Goal: Task Accomplishment & Management: Use online tool/utility

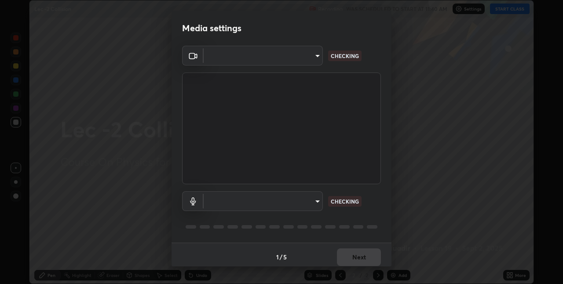
scroll to position [4, 0]
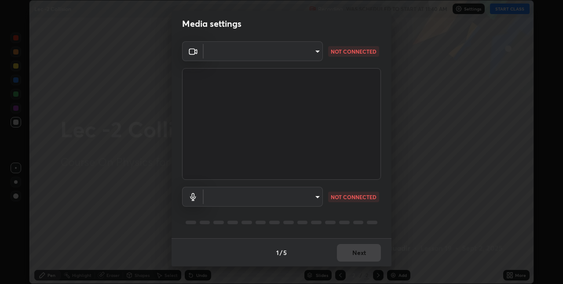
type input "e3e6fd13ef799cde5c9b7fe6f458d6ed022969fe6ce261ce3c0e119950d75ad9"
type input "default"
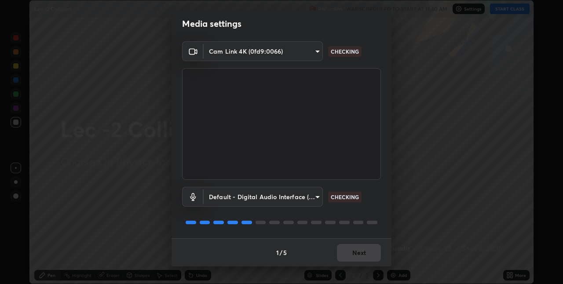
click at [349, 251] on div "1 / 5 Next" at bounding box center [281, 252] width 220 height 28
click at [351, 256] on div "1 / 5 Next" at bounding box center [281, 252] width 220 height 28
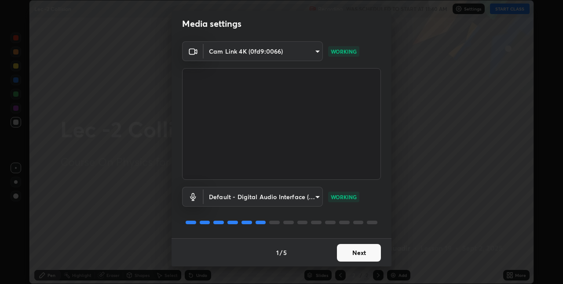
click at [347, 250] on button "Next" at bounding box center [359, 253] width 44 height 18
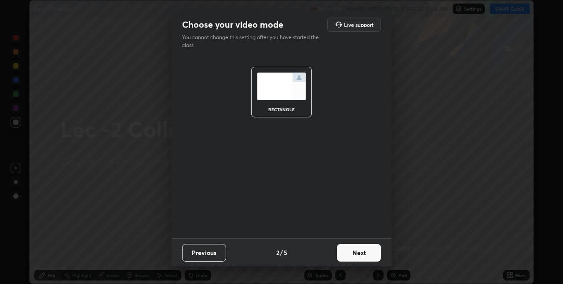
click at [349, 250] on button "Next" at bounding box center [359, 253] width 44 height 18
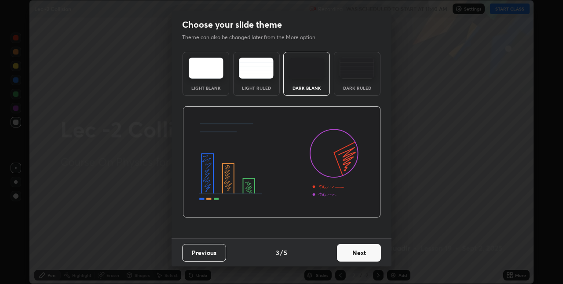
click at [345, 250] on button "Next" at bounding box center [359, 253] width 44 height 18
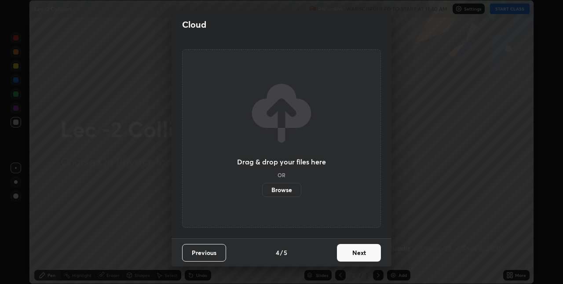
click at [345, 250] on button "Next" at bounding box center [359, 253] width 44 height 18
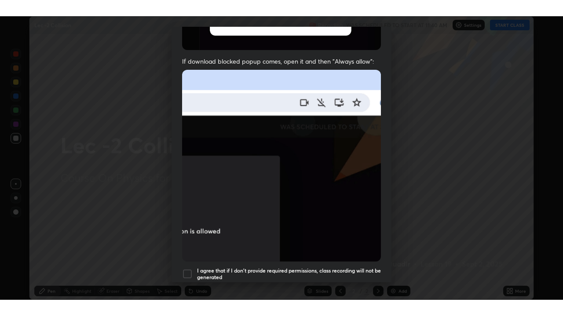
scroll to position [184, 0]
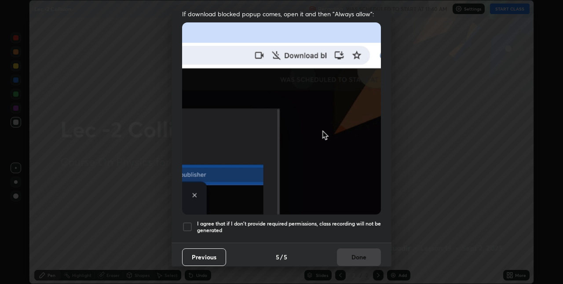
click at [189, 226] on div at bounding box center [187, 226] width 11 height 11
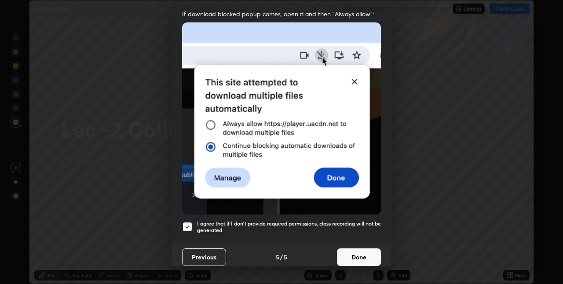
click at [349, 250] on button "Done" at bounding box center [359, 257] width 44 height 18
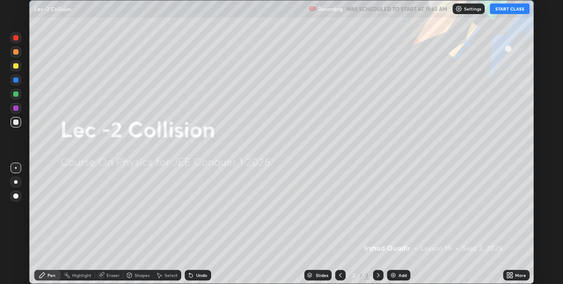
click at [513, 272] on div "More" at bounding box center [516, 275] width 26 height 11
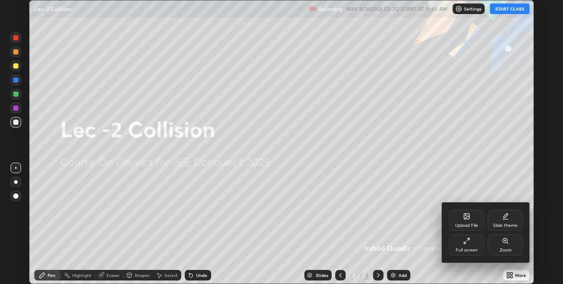
click at [504, 222] on div "Slide theme" at bounding box center [504, 220] width 35 height 21
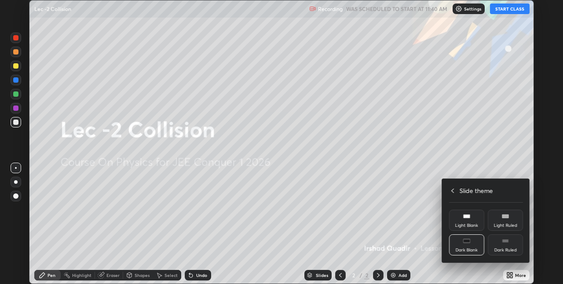
click at [504, 220] on div "Light Ruled" at bounding box center [504, 220] width 35 height 21
click at [504, 246] on div "Dark Ruled" at bounding box center [504, 244] width 35 height 21
click at [510, 273] on div at bounding box center [281, 142] width 563 height 284
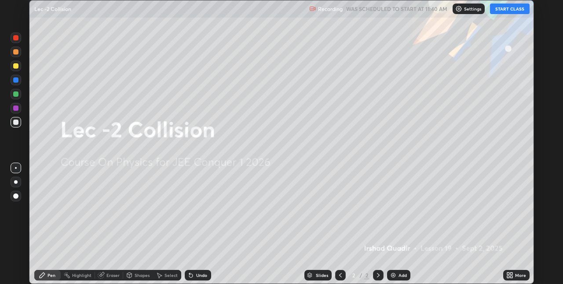
click at [398, 277] on div "Add" at bounding box center [402, 275] width 8 height 4
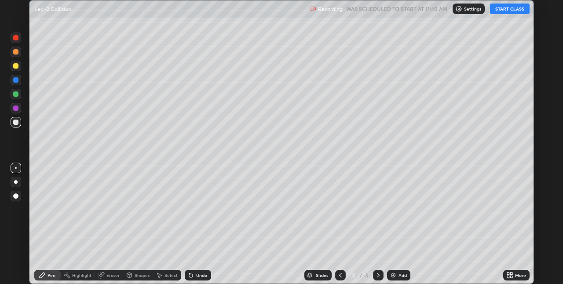
click at [505, 13] on button "START CLASS" at bounding box center [510, 9] width 40 height 11
click at [508, 9] on button "START CLASS" at bounding box center [510, 9] width 40 height 11
click at [514, 272] on div "More" at bounding box center [516, 275] width 26 height 11
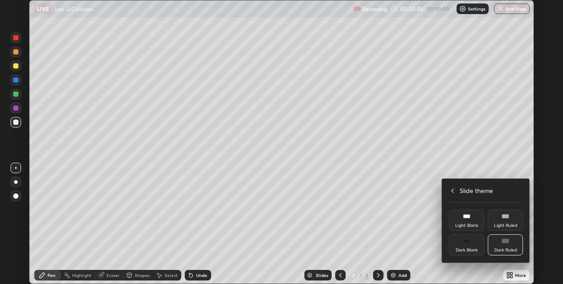
click at [516, 274] on div at bounding box center [281, 142] width 563 height 284
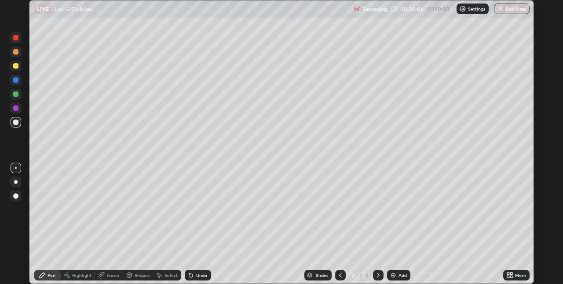
click at [516, 274] on div "More" at bounding box center [520, 275] width 11 height 4
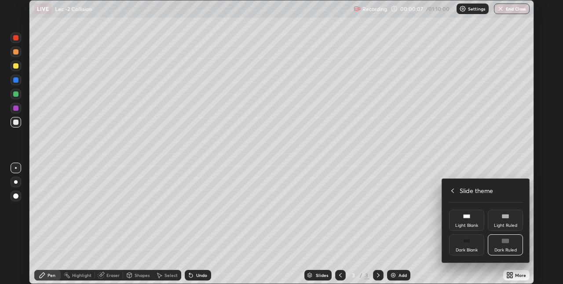
click at [453, 189] on icon at bounding box center [452, 190] width 7 height 7
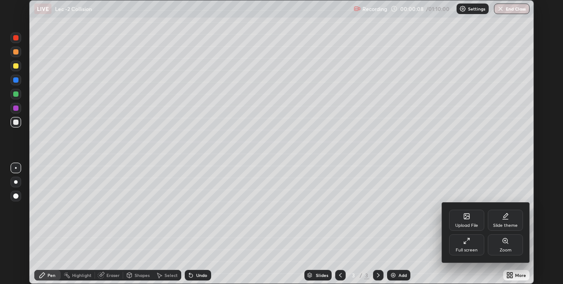
click at [466, 240] on icon at bounding box center [466, 240] width 7 height 7
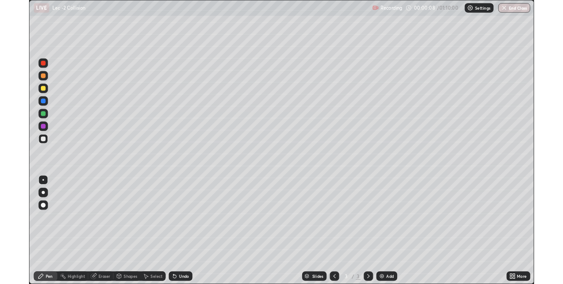
scroll to position [316, 563]
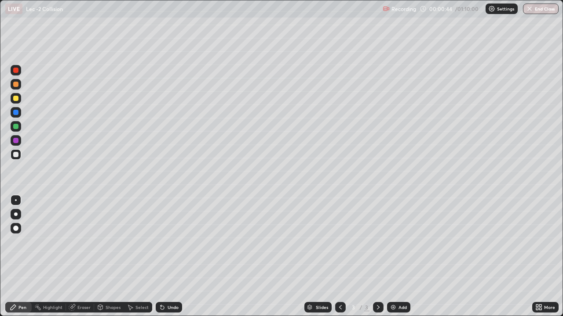
click at [18, 100] on div at bounding box center [15, 98] width 5 height 5
click at [17, 128] on div at bounding box center [15, 126] width 5 height 5
click at [14, 100] on div at bounding box center [15, 98] width 5 height 5
click at [16, 74] on div at bounding box center [16, 70] width 11 height 11
click at [109, 283] on div "Shapes" at bounding box center [112, 307] width 15 height 4
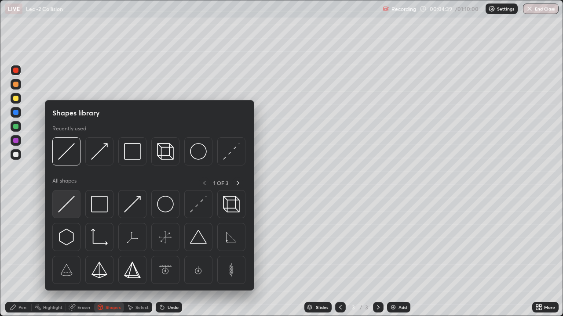
click at [69, 207] on img at bounding box center [66, 204] width 17 height 17
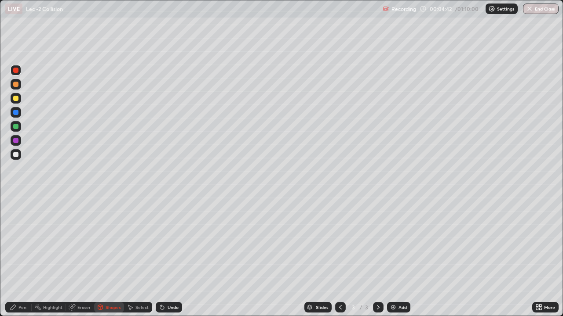
click at [28, 283] on div "Pen" at bounding box center [18, 307] width 26 height 11
click at [105, 283] on div "Shapes" at bounding box center [112, 307] width 15 height 4
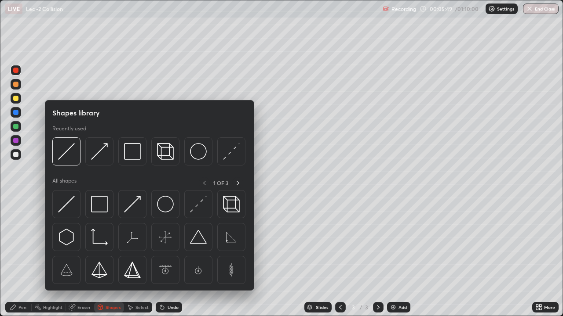
click at [76, 283] on div "Eraser" at bounding box center [80, 307] width 28 height 11
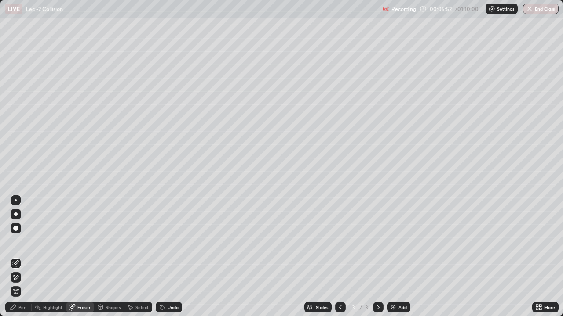
click at [23, 283] on div "Pen" at bounding box center [18, 307] width 26 height 11
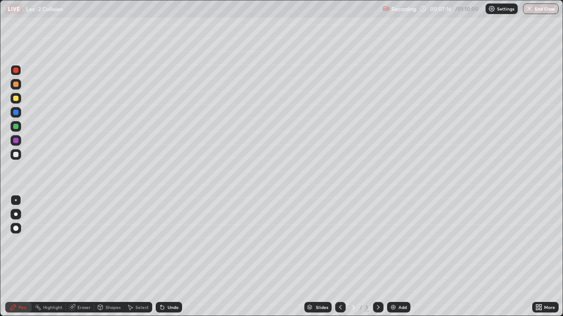
click at [165, 283] on div "Undo" at bounding box center [169, 307] width 26 height 11
click at [176, 283] on div "Undo" at bounding box center [169, 307] width 26 height 11
click at [181, 283] on div "Undo" at bounding box center [167, 308] width 30 height 18
click at [187, 283] on div "Slides 3 / 3 Add" at bounding box center [357, 308] width 350 height 18
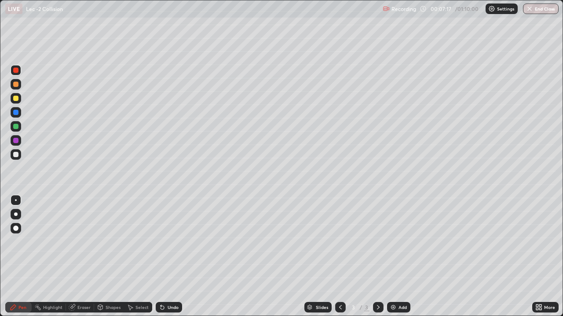
click at [187, 283] on div "Slides 3 / 3 Add" at bounding box center [357, 308] width 350 height 18
click at [189, 283] on div "Slides 3 / 3 Add" at bounding box center [357, 308] width 350 height 18
click at [173, 283] on div "Undo" at bounding box center [172, 307] width 11 height 4
click at [171, 283] on div "Undo" at bounding box center [172, 307] width 11 height 4
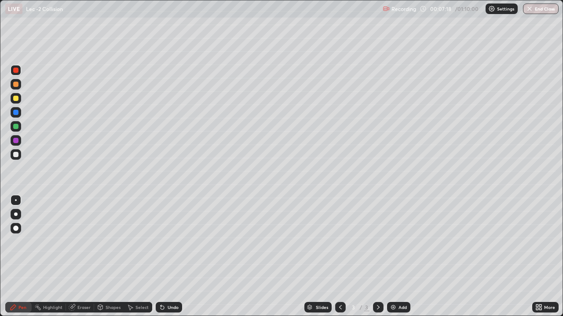
click at [172, 283] on div "Undo" at bounding box center [172, 307] width 11 height 4
click at [173, 283] on div "Undo" at bounding box center [172, 307] width 11 height 4
click at [174, 283] on div "Undo" at bounding box center [172, 307] width 11 height 4
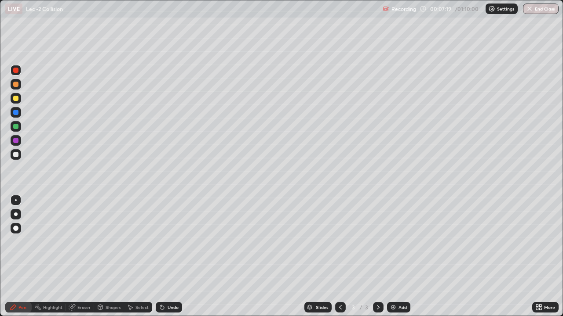
click at [174, 283] on div "Undo" at bounding box center [172, 307] width 11 height 4
click at [175, 283] on div "Undo" at bounding box center [172, 307] width 11 height 4
click at [176, 283] on div "Undo" at bounding box center [172, 307] width 11 height 4
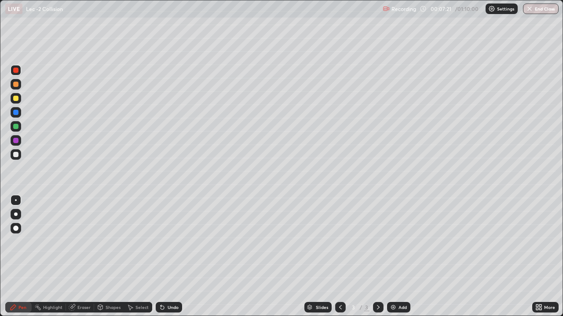
click at [176, 283] on div "Undo" at bounding box center [172, 307] width 11 height 4
click at [176, 283] on div "Undo" at bounding box center [169, 307] width 26 height 11
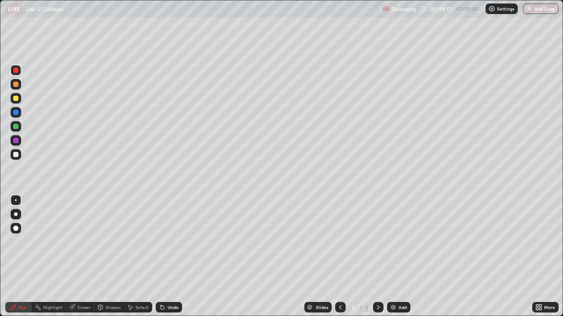
click at [392, 283] on div "Add" at bounding box center [398, 307] width 23 height 11
click at [15, 100] on div at bounding box center [15, 98] width 5 height 5
click at [107, 283] on div "Shapes" at bounding box center [112, 307] width 15 height 4
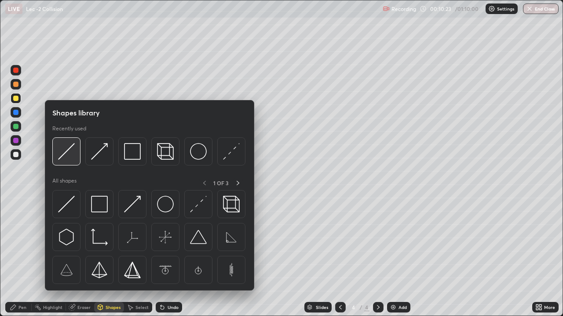
click at [66, 152] on img at bounding box center [66, 151] width 17 height 17
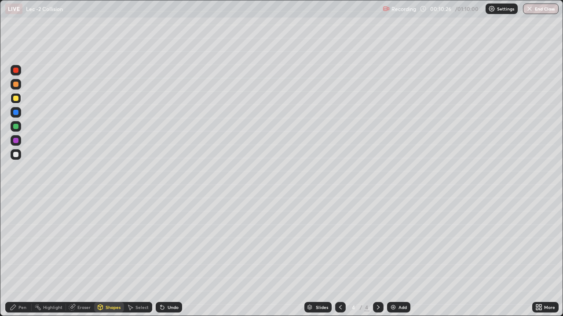
click at [27, 283] on div "Pen" at bounding box center [18, 307] width 26 height 11
click at [14, 126] on div at bounding box center [15, 126] width 5 height 5
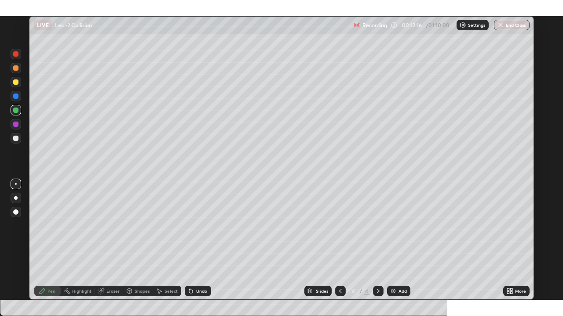
scroll to position [43663, 43385]
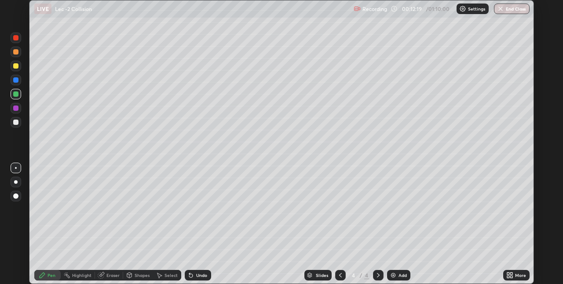
click at [512, 275] on icon at bounding box center [509, 275] width 7 height 7
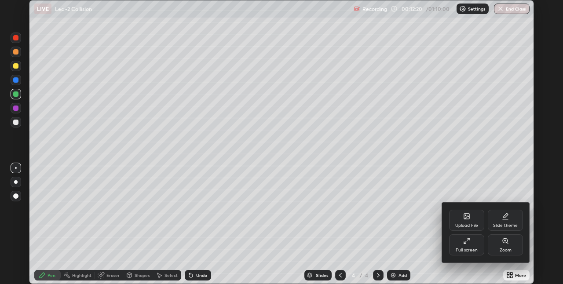
click at [465, 241] on icon at bounding box center [466, 240] width 7 height 7
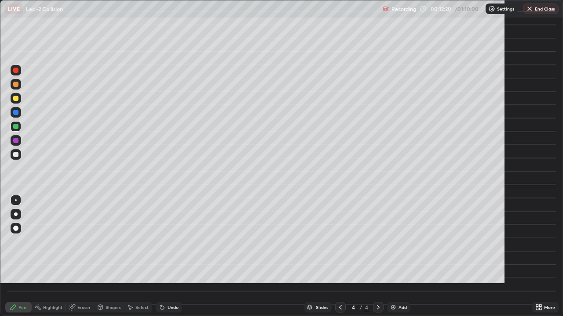
scroll to position [316, 563]
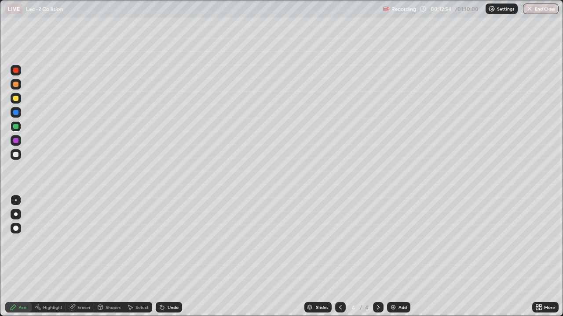
click at [16, 113] on div at bounding box center [15, 112] width 5 height 5
click at [16, 127] on div at bounding box center [15, 126] width 5 height 5
click at [104, 283] on div "Shapes" at bounding box center [109, 307] width 30 height 11
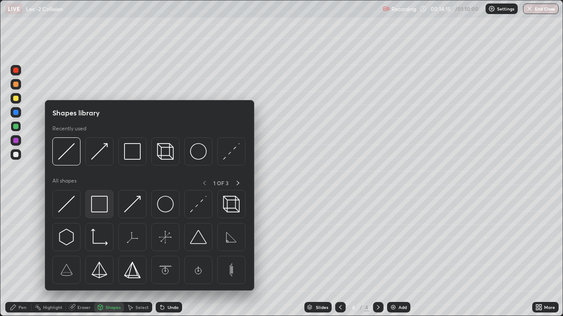
click at [95, 211] on img at bounding box center [99, 204] width 17 height 17
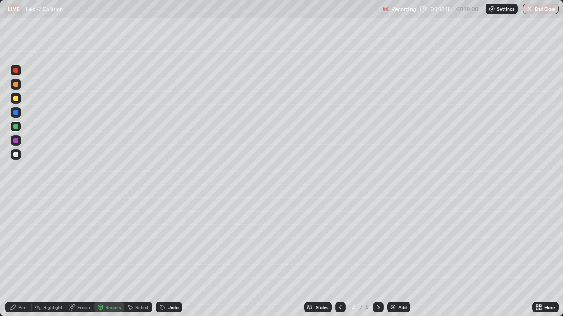
click at [22, 283] on div "Pen" at bounding box center [22, 307] width 8 height 4
click at [398, 283] on div "Add" at bounding box center [402, 307] width 8 height 4
click at [17, 100] on div at bounding box center [15, 98] width 5 height 5
click at [14, 101] on div at bounding box center [15, 98] width 5 height 5
click at [15, 126] on div at bounding box center [15, 126] width 5 height 5
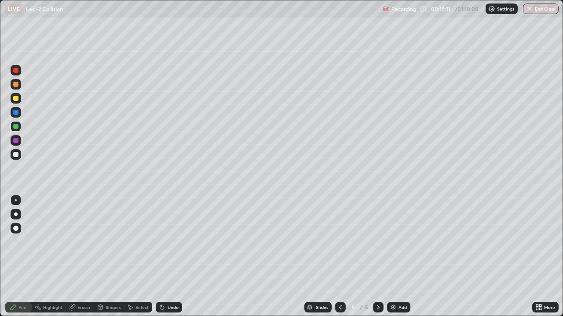
click at [103, 283] on div "Shapes" at bounding box center [109, 307] width 30 height 11
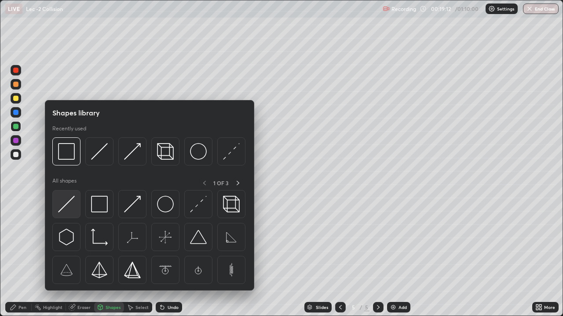
click at [67, 204] on img at bounding box center [66, 204] width 17 height 17
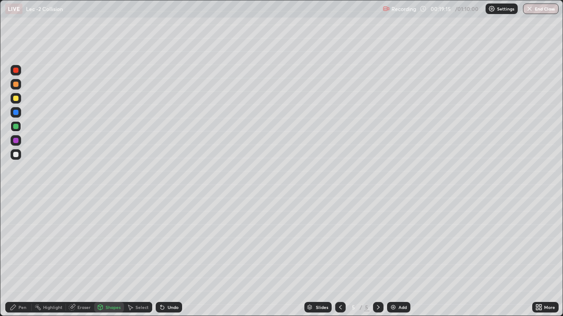
click at [20, 283] on div "Pen" at bounding box center [22, 307] width 8 height 4
click at [18, 101] on div at bounding box center [16, 98] width 11 height 11
click at [399, 283] on div "Add" at bounding box center [402, 307] width 8 height 4
click at [15, 126] on div at bounding box center [15, 126] width 5 height 5
click at [82, 283] on div "Eraser" at bounding box center [83, 307] width 13 height 4
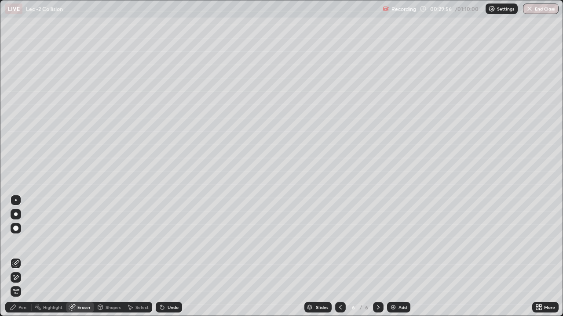
click at [167, 283] on div "Undo" at bounding box center [172, 307] width 11 height 4
click at [25, 283] on div "Pen" at bounding box center [22, 307] width 8 height 4
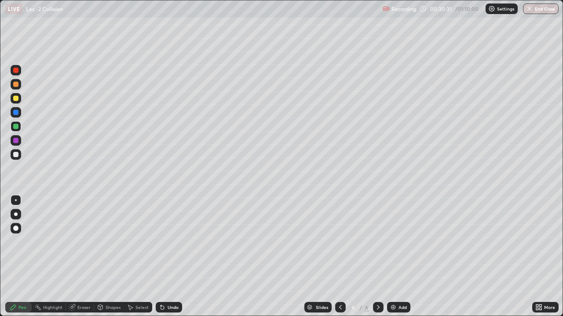
click at [80, 283] on div "Eraser" at bounding box center [83, 307] width 13 height 4
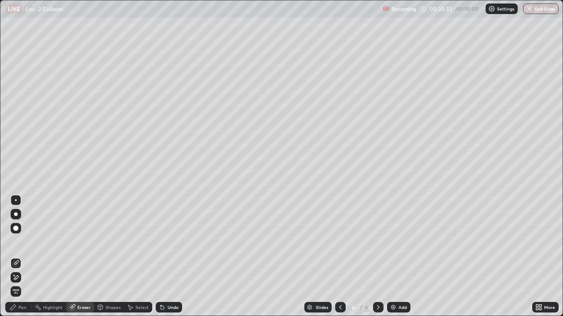
click at [24, 283] on div "Pen" at bounding box center [22, 307] width 8 height 4
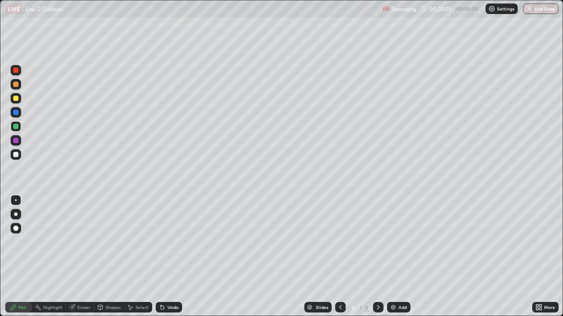
click at [109, 283] on div "Shapes" at bounding box center [112, 307] width 15 height 4
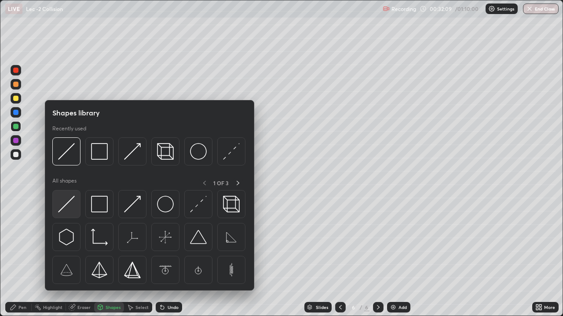
click at [64, 212] on img at bounding box center [66, 204] width 17 height 17
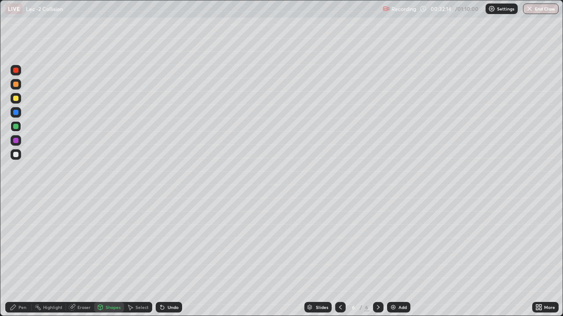
click at [25, 283] on div "Pen" at bounding box center [18, 307] width 26 height 11
click at [83, 283] on div "Eraser" at bounding box center [83, 307] width 13 height 4
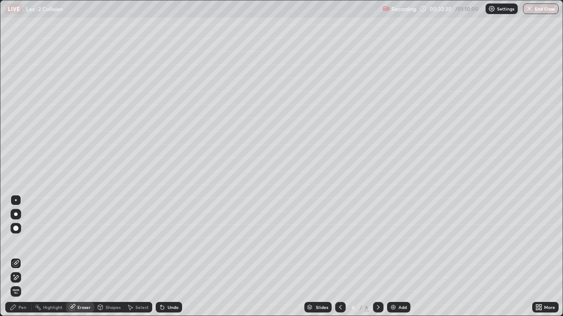
click at [22, 283] on div "Pen" at bounding box center [22, 307] width 8 height 4
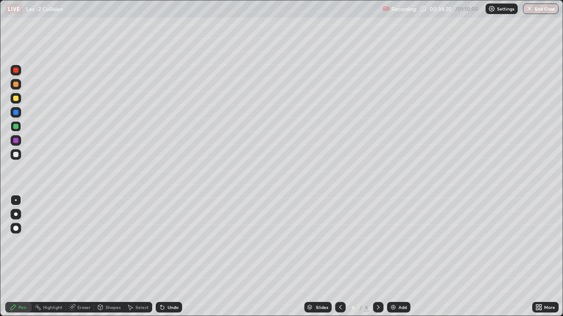
click at [108, 283] on div "Shapes" at bounding box center [112, 307] width 15 height 4
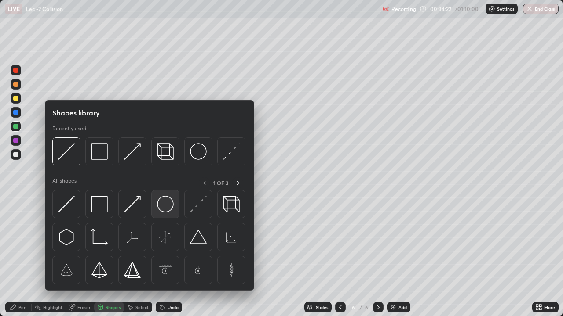
click at [163, 206] on img at bounding box center [165, 204] width 17 height 17
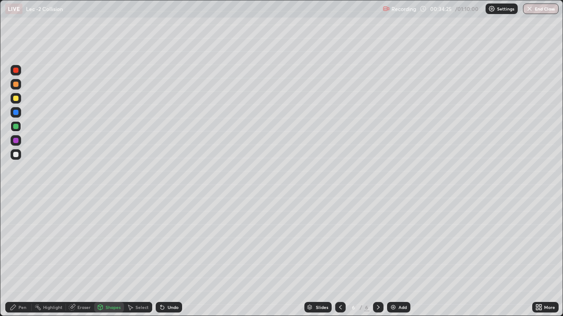
click at [173, 283] on div "Undo" at bounding box center [172, 307] width 11 height 4
click at [25, 283] on div "Pen" at bounding box center [22, 307] width 8 height 4
click at [393, 283] on img at bounding box center [392, 307] width 7 height 7
click at [18, 74] on div at bounding box center [16, 70] width 11 height 11
click at [110, 283] on div "Shapes" at bounding box center [112, 307] width 15 height 4
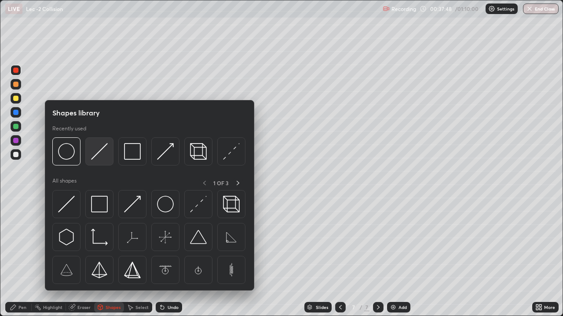
click at [98, 154] on img at bounding box center [99, 151] width 17 height 17
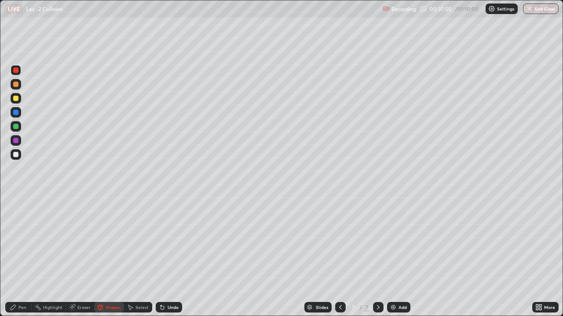
click at [21, 283] on div "Pen" at bounding box center [22, 307] width 8 height 4
click at [16, 127] on div at bounding box center [15, 126] width 5 height 5
click at [97, 283] on icon at bounding box center [100, 307] width 7 height 7
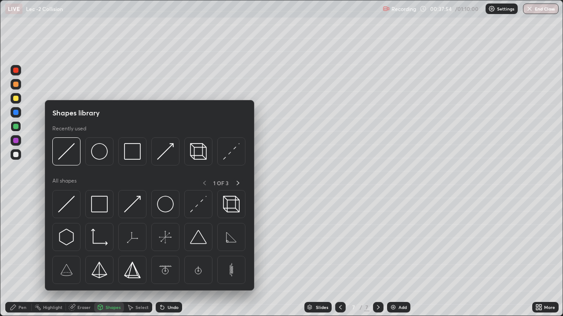
click at [69, 201] on img at bounding box center [66, 204] width 17 height 17
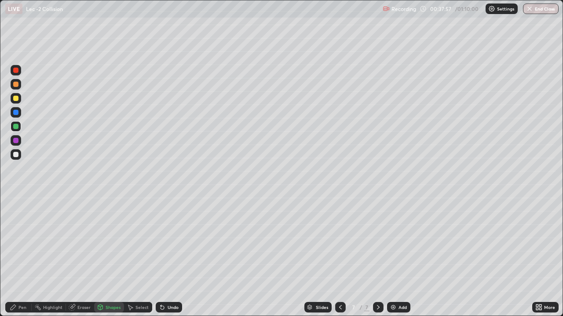
click at [17, 283] on div "Pen" at bounding box center [18, 307] width 26 height 11
click at [16, 127] on div at bounding box center [15, 126] width 5 height 5
click at [107, 283] on div "Shapes" at bounding box center [112, 307] width 15 height 4
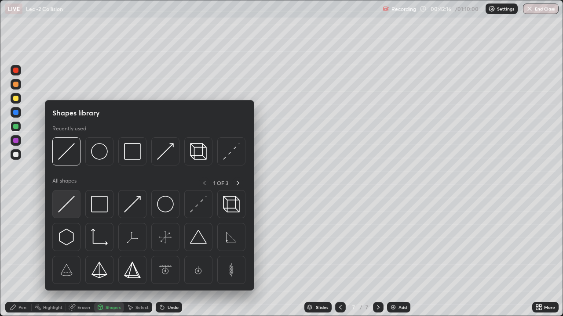
click at [73, 204] on img at bounding box center [66, 204] width 17 height 17
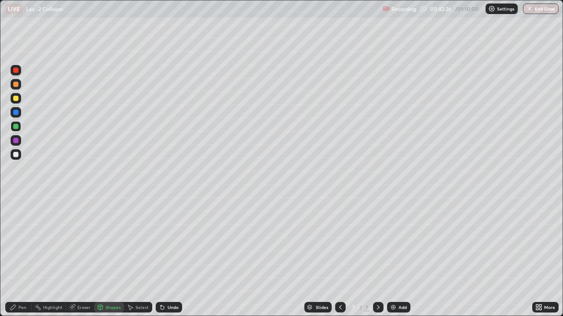
click at [22, 283] on div "Pen" at bounding box center [22, 307] width 8 height 4
click at [83, 283] on div "Eraser" at bounding box center [83, 307] width 13 height 4
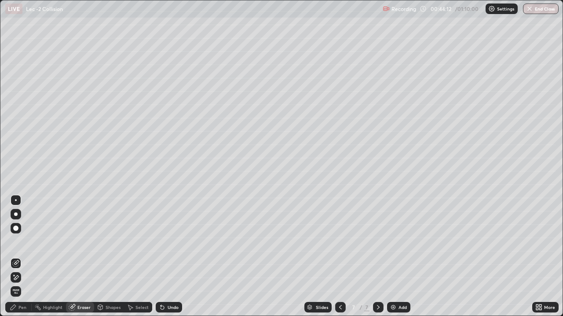
click at [23, 283] on div "Pen" at bounding box center [22, 307] width 8 height 4
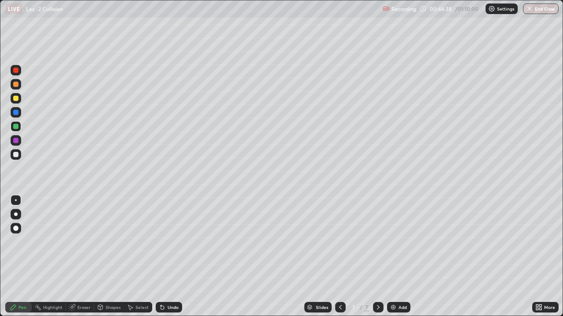
click at [87, 283] on div "Eraser" at bounding box center [83, 307] width 13 height 4
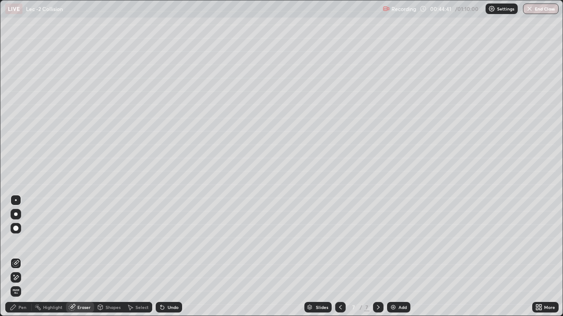
click at [28, 283] on div "Pen" at bounding box center [18, 307] width 26 height 11
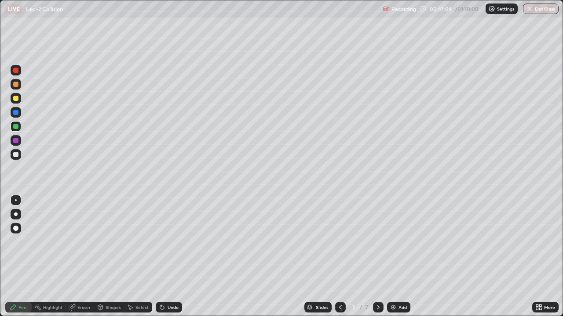
click at [399, 283] on div "Add" at bounding box center [402, 307] width 8 height 4
click at [16, 99] on div at bounding box center [15, 98] width 5 height 5
click at [17, 86] on div at bounding box center [15, 84] width 5 height 5
click at [16, 99] on div at bounding box center [15, 98] width 5 height 5
click at [80, 283] on div "Eraser" at bounding box center [83, 307] width 13 height 4
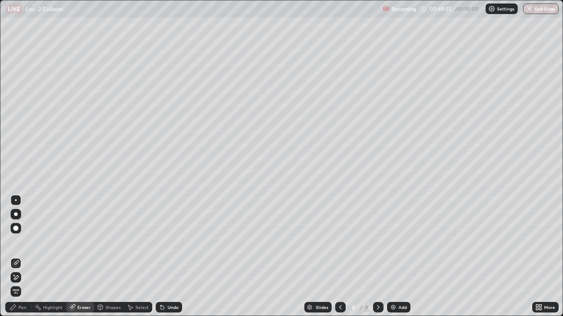
click at [24, 283] on div "Pen" at bounding box center [22, 307] width 8 height 4
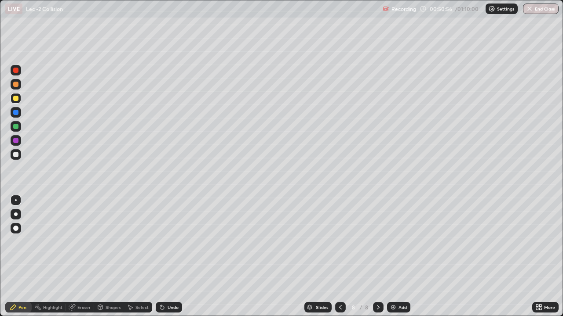
click at [107, 283] on div "Shapes" at bounding box center [112, 307] width 15 height 4
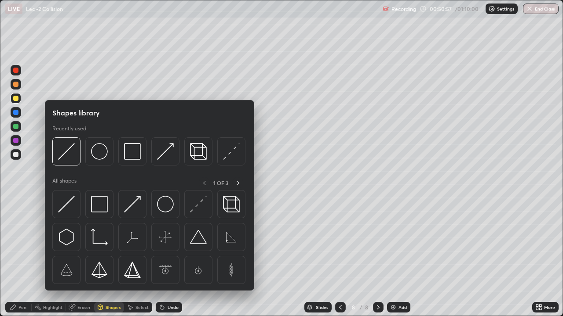
click at [86, 283] on div "Eraser" at bounding box center [83, 307] width 13 height 4
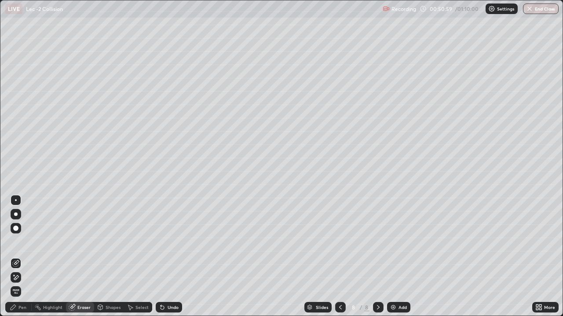
click at [24, 283] on div "Pen" at bounding box center [18, 307] width 26 height 11
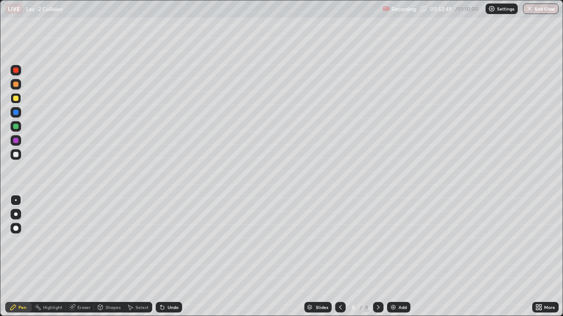
click at [402, 283] on div "Add" at bounding box center [398, 307] width 23 height 11
click at [111, 283] on div "Shapes" at bounding box center [112, 307] width 15 height 4
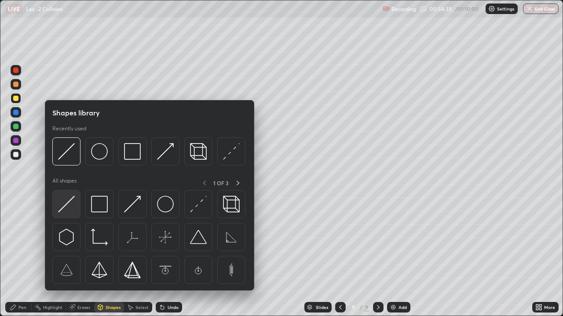
click at [68, 209] on img at bounding box center [66, 204] width 17 height 17
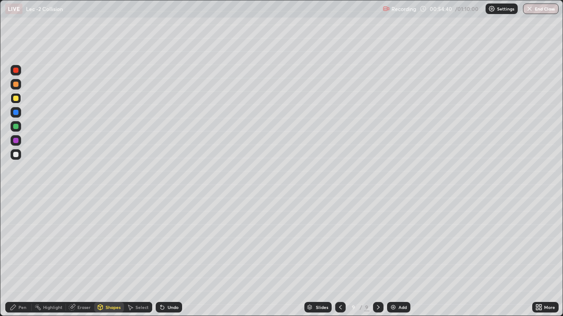
click at [22, 283] on div "Pen" at bounding box center [22, 307] width 8 height 4
click at [85, 283] on div "Eraser" at bounding box center [83, 307] width 13 height 4
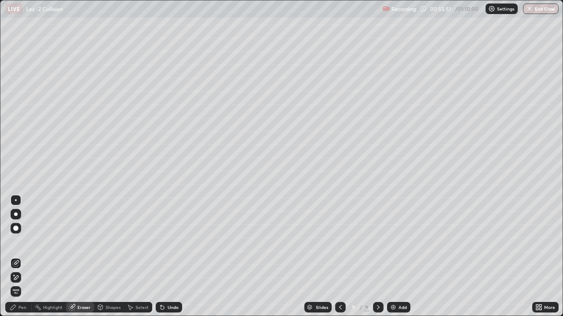
click at [25, 283] on div "Pen" at bounding box center [18, 307] width 26 height 11
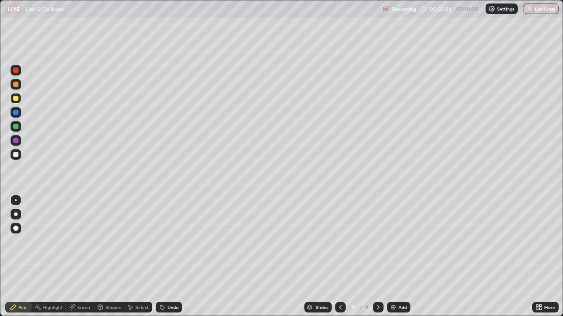
click at [108, 283] on div "Shapes" at bounding box center [112, 307] width 15 height 4
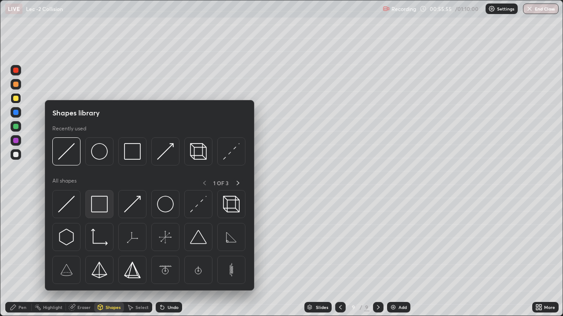
click at [102, 205] on img at bounding box center [99, 204] width 17 height 17
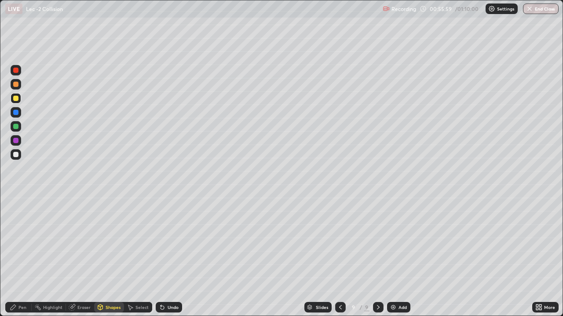
click at [29, 283] on div "Pen" at bounding box center [18, 307] width 26 height 11
click at [20, 128] on div at bounding box center [16, 126] width 11 height 11
click at [396, 283] on div "Add" at bounding box center [398, 307] width 23 height 11
click at [109, 283] on div "Shapes" at bounding box center [112, 307] width 15 height 4
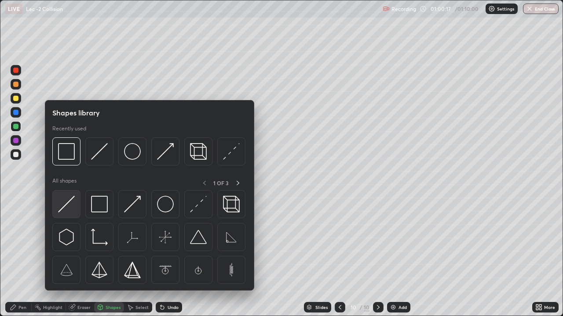
click at [70, 203] on img at bounding box center [66, 204] width 17 height 17
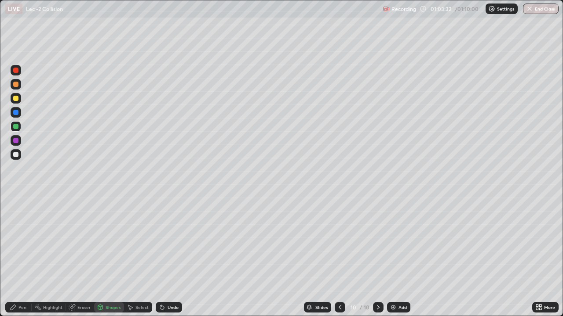
click at [21, 283] on div "Pen" at bounding box center [22, 307] width 8 height 4
click at [87, 283] on div "Eraser" at bounding box center [83, 307] width 13 height 4
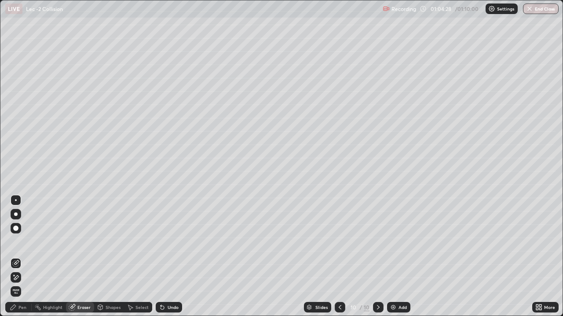
click at [36, 283] on circle at bounding box center [35, 307] width 1 height 1
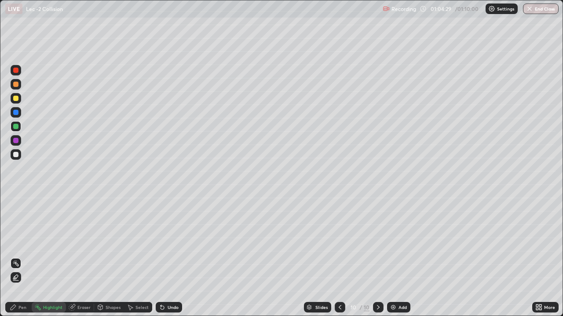
click at [28, 283] on div "Pen" at bounding box center [18, 307] width 26 height 11
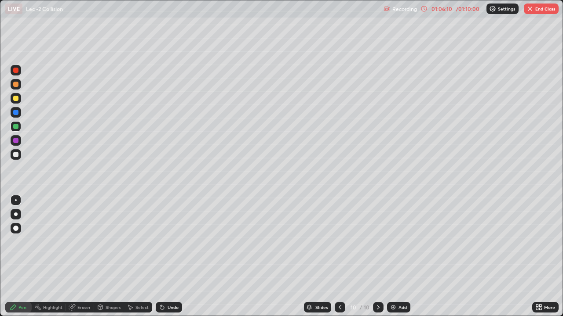
click at [84, 283] on div "Eraser" at bounding box center [83, 307] width 13 height 4
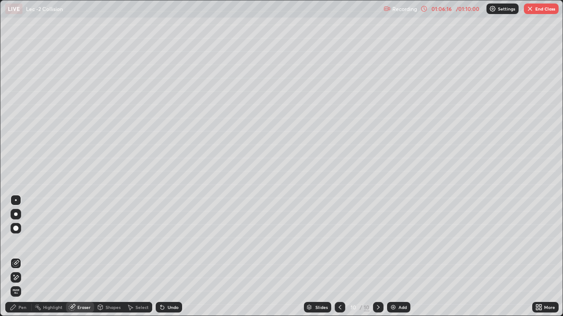
click at [21, 283] on div "Pen" at bounding box center [18, 307] width 26 height 11
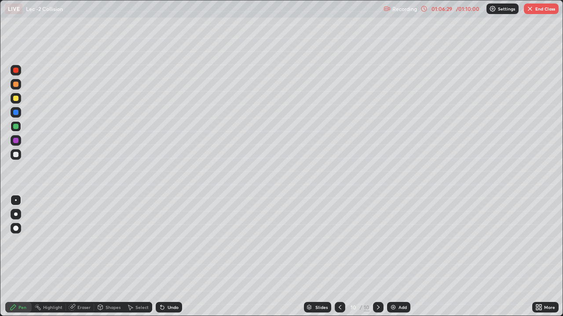
click at [542, 11] on button "End Class" at bounding box center [540, 9] width 35 height 11
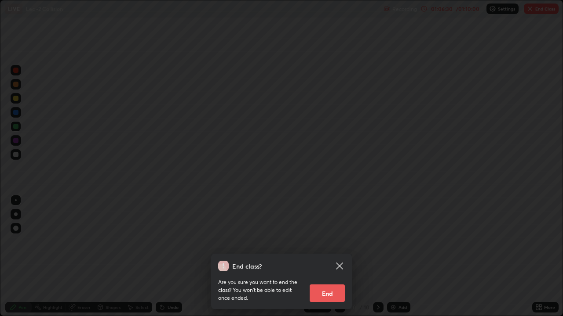
click at [323, 283] on button "End" at bounding box center [326, 294] width 35 height 18
